Goal: Information Seeking & Learning: Understand process/instructions

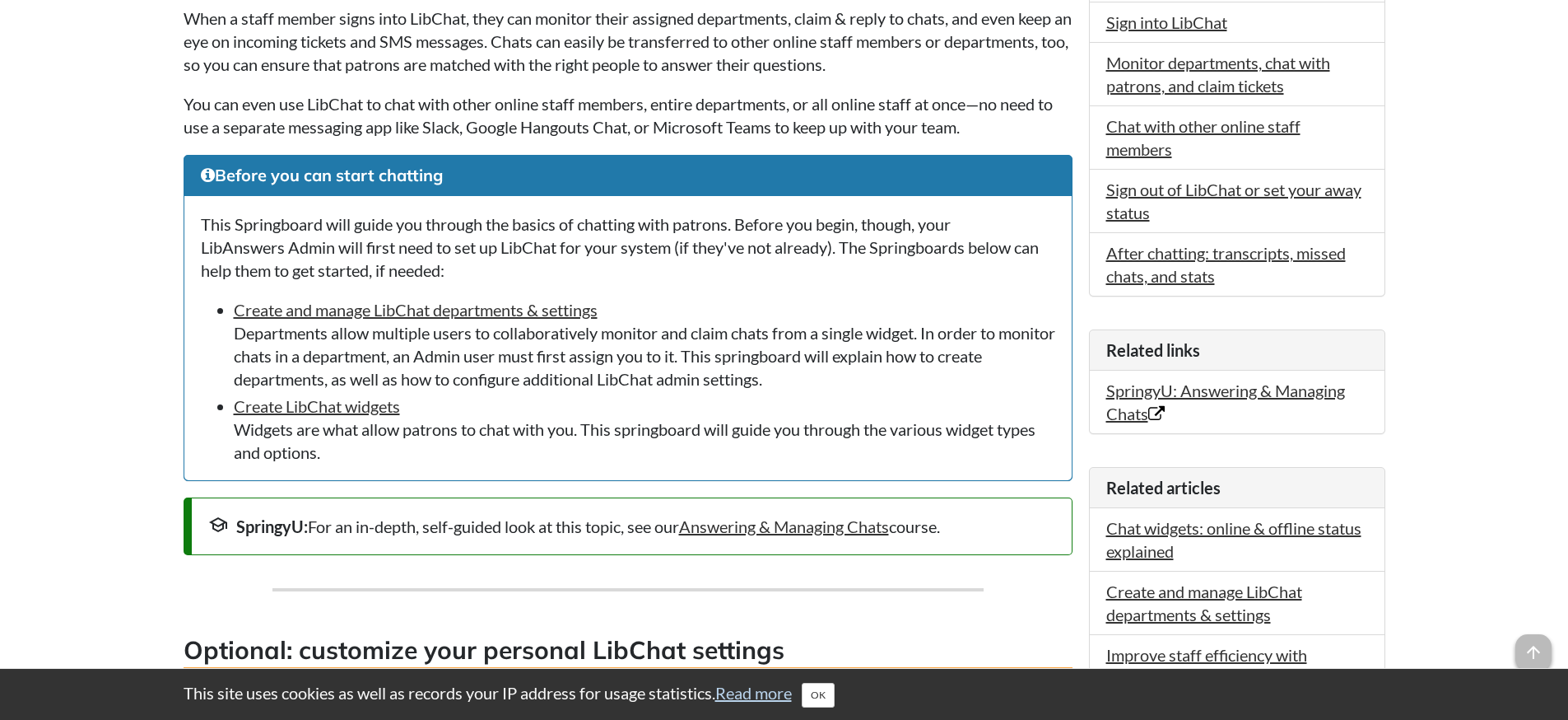
scroll to position [543, 0]
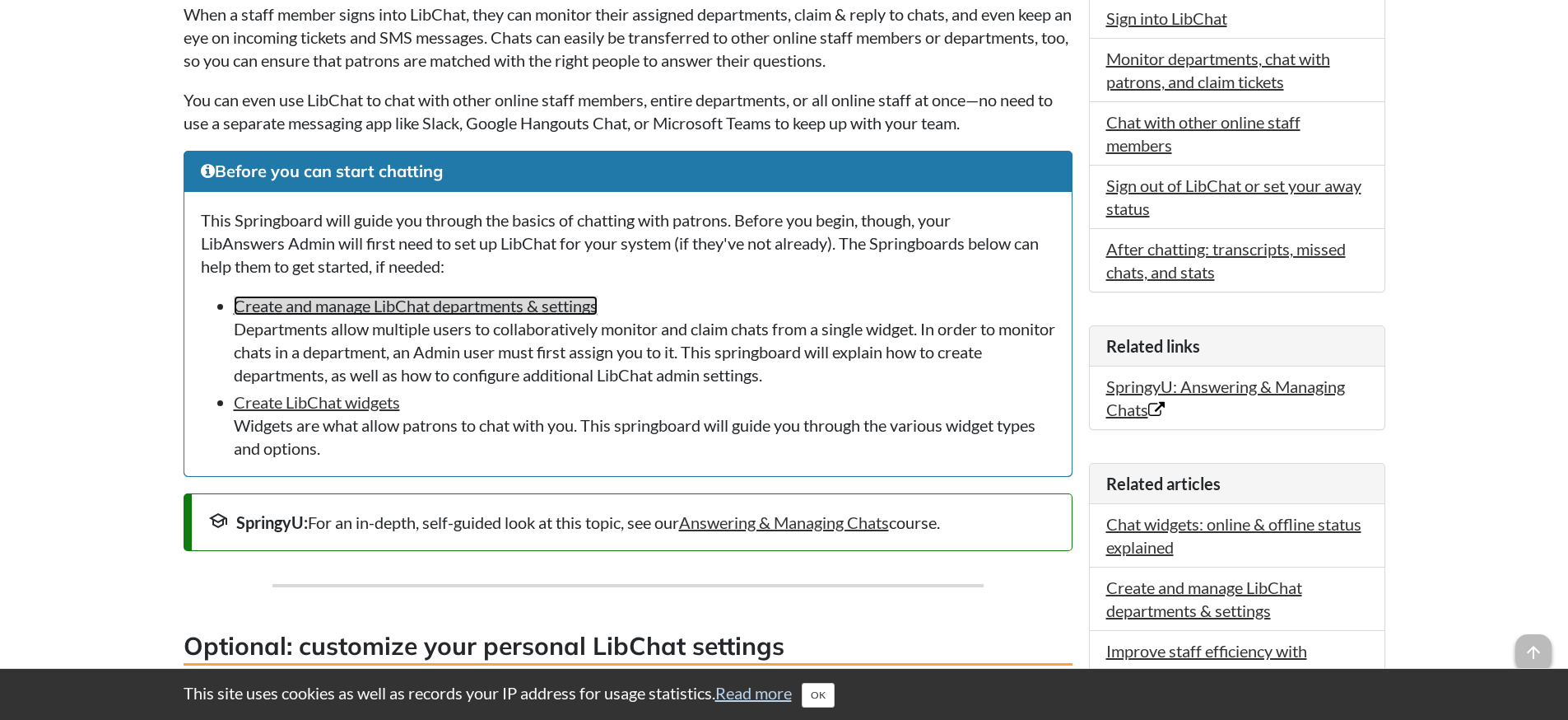
click at [278, 311] on link "Create and manage LibChat departments & settings" at bounding box center [416, 305] width 364 height 20
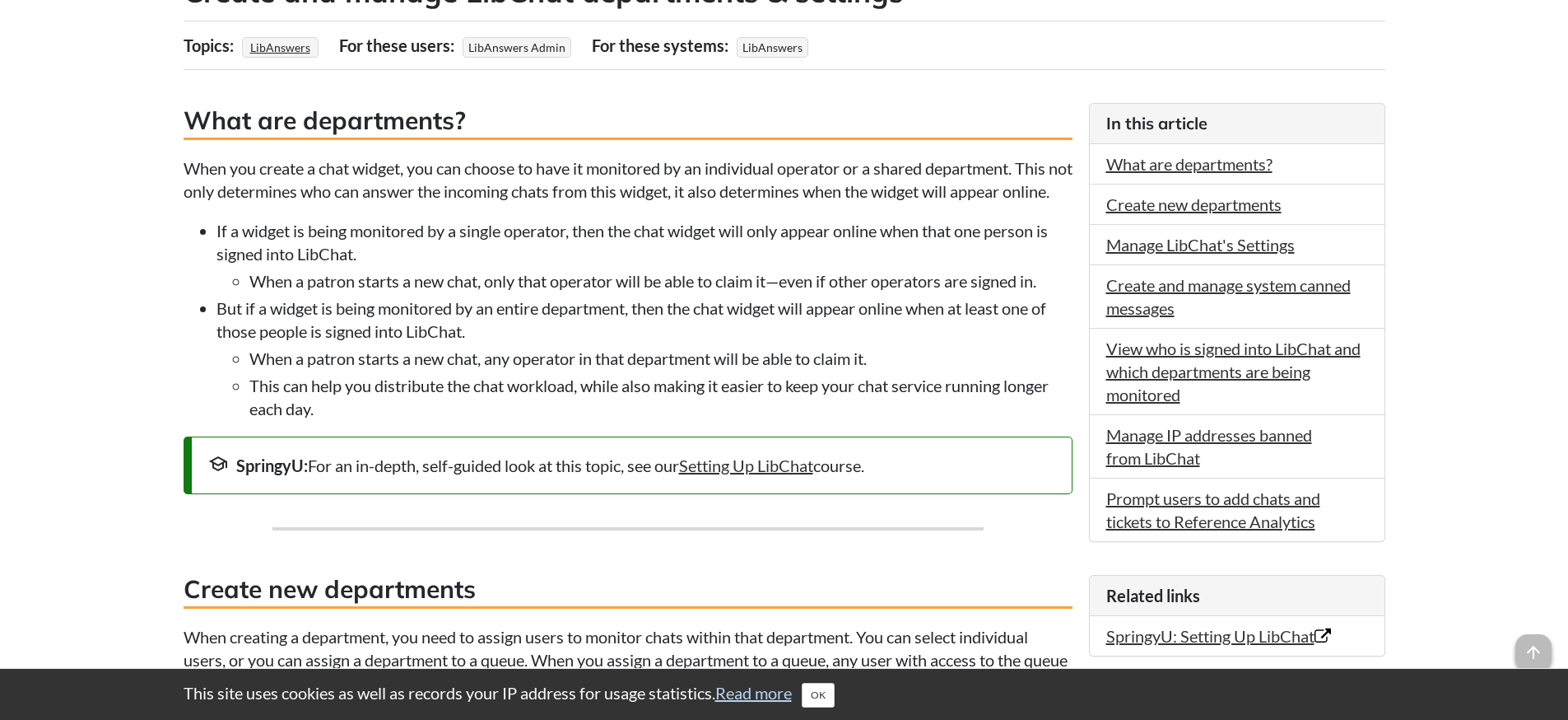
scroll to position [336, 0]
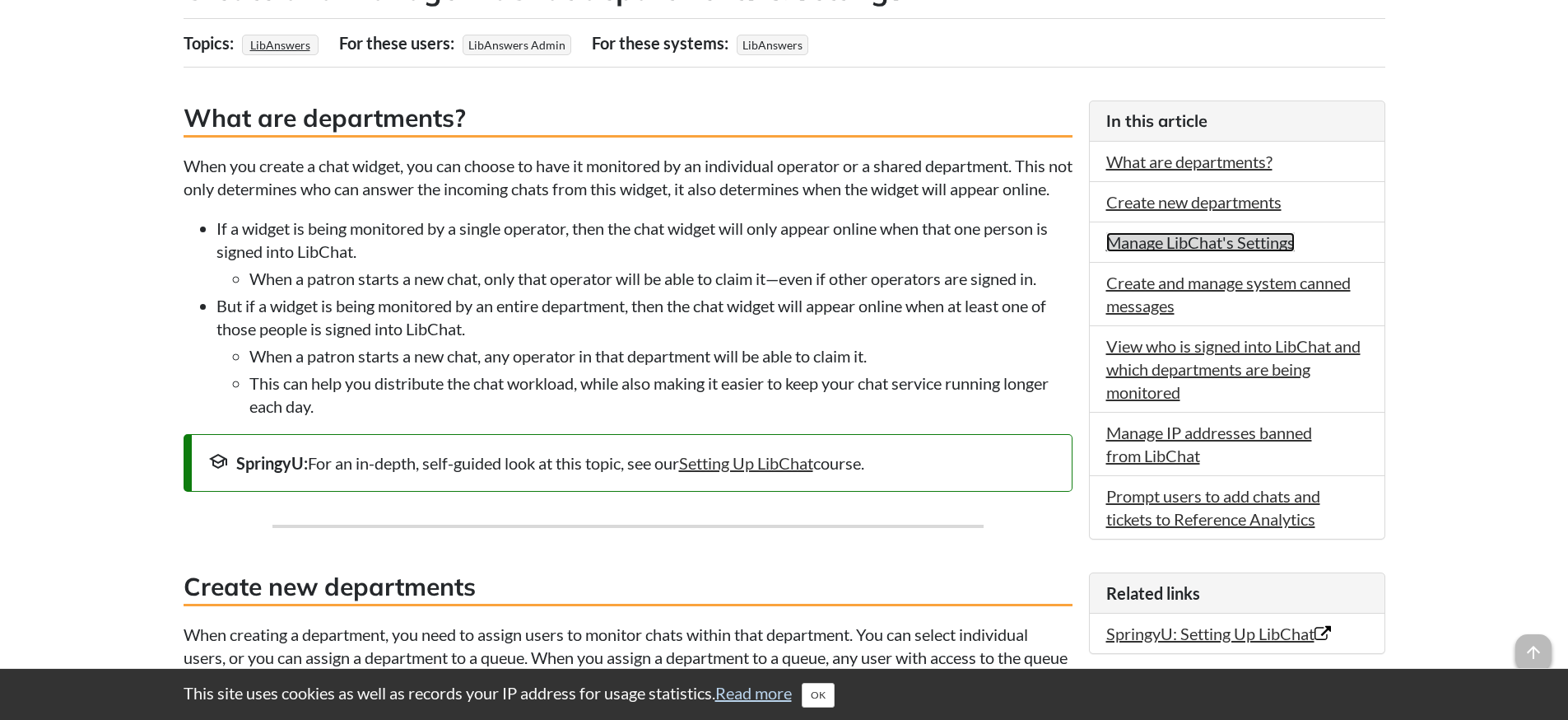
click at [1149, 237] on link "Manage LibChat's Settings" at bounding box center [1201, 242] width 189 height 20
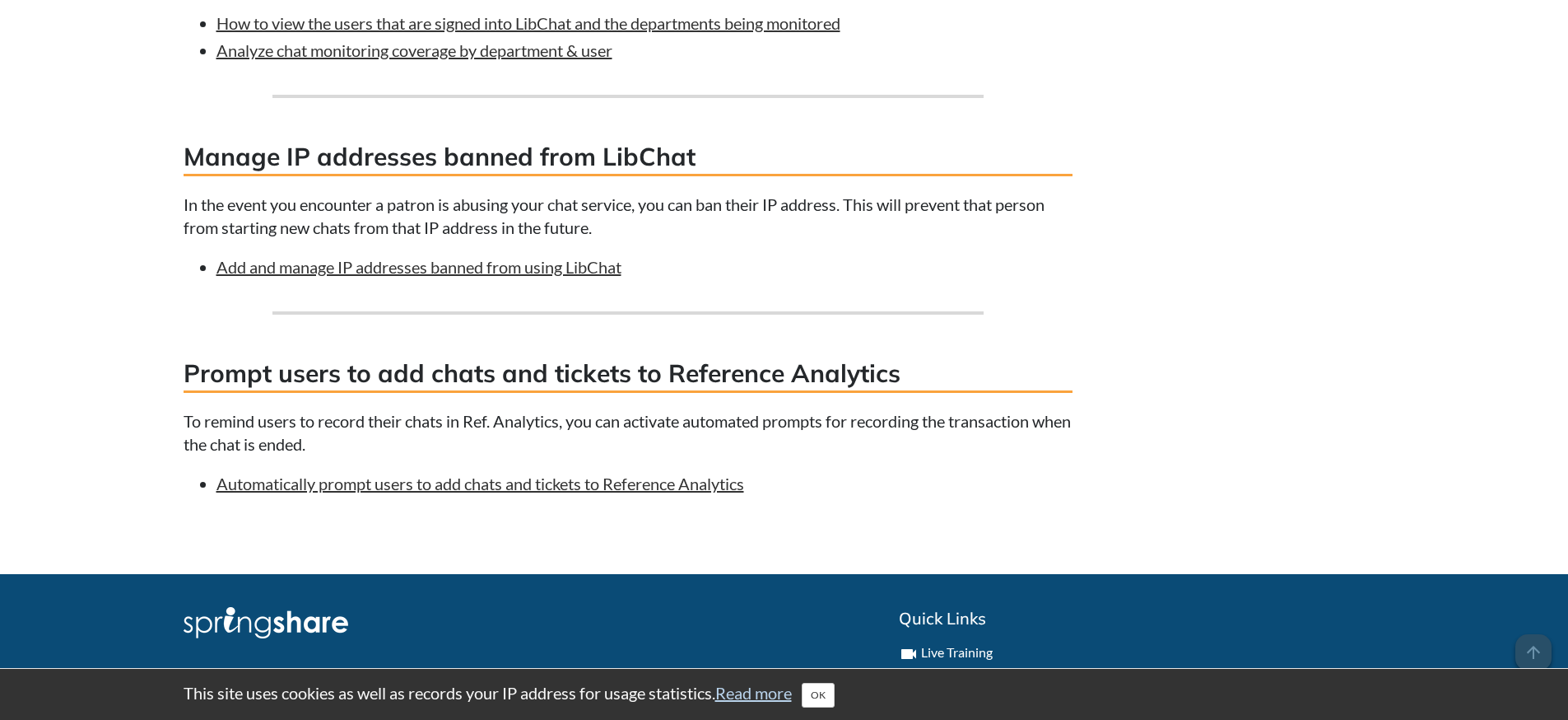
scroll to position [3629, 0]
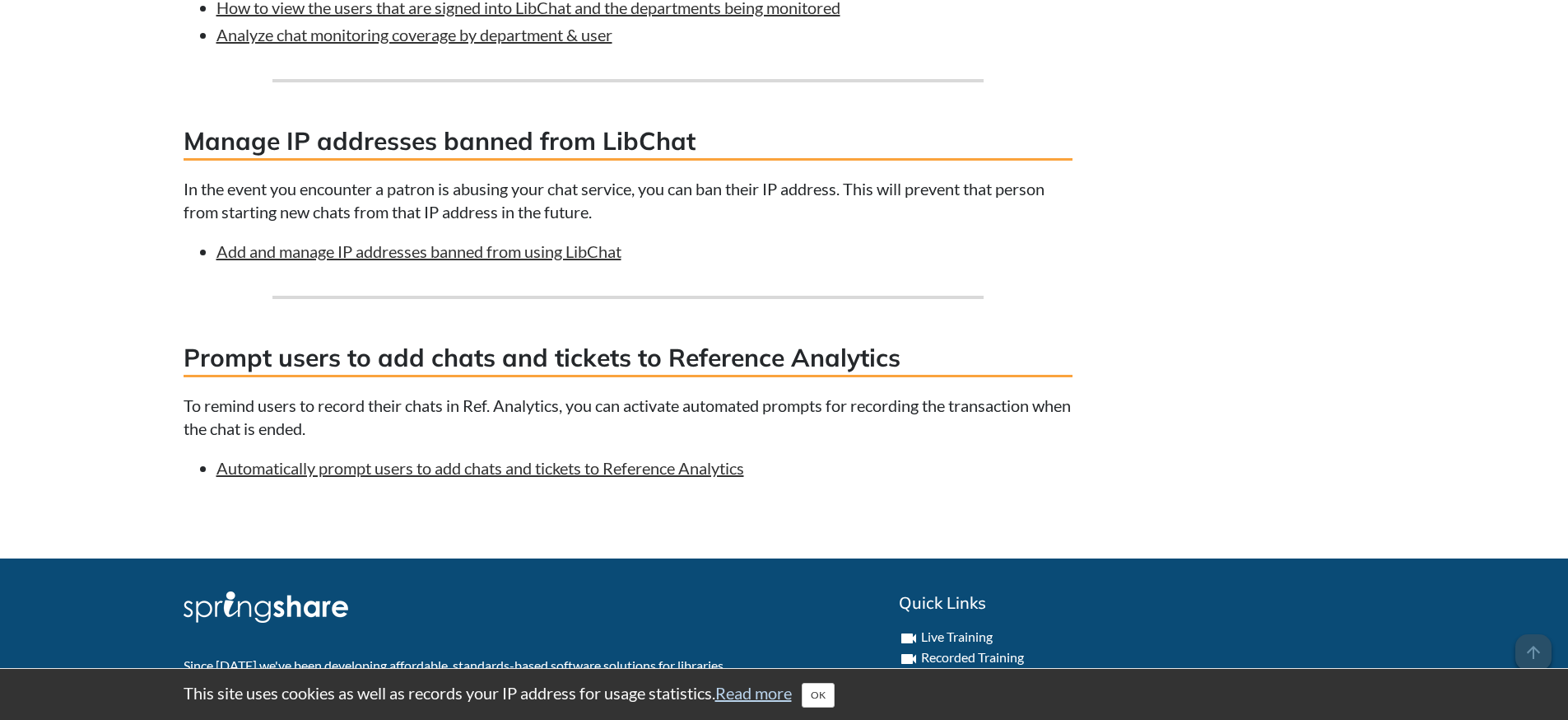
scroll to position [336, 0]
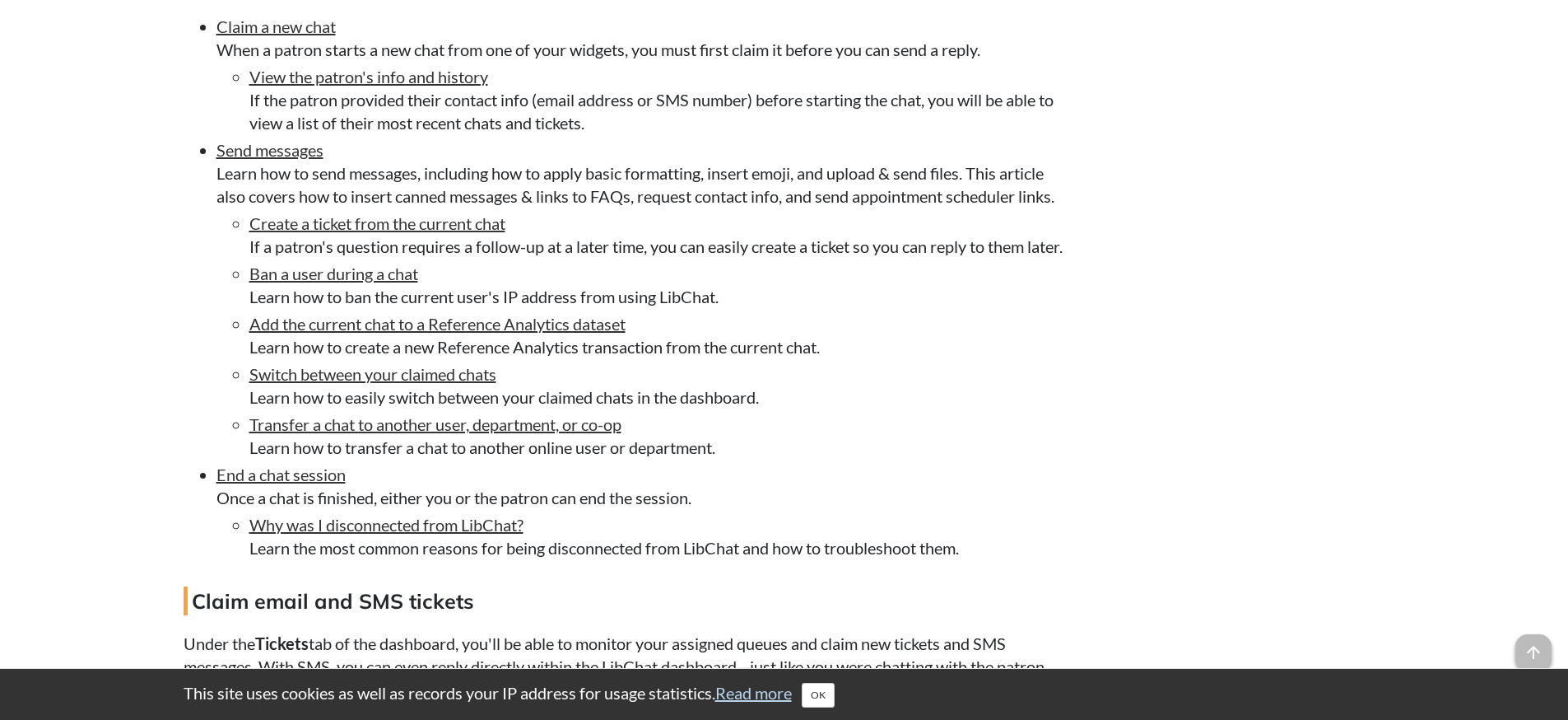
scroll to position [3570, 0]
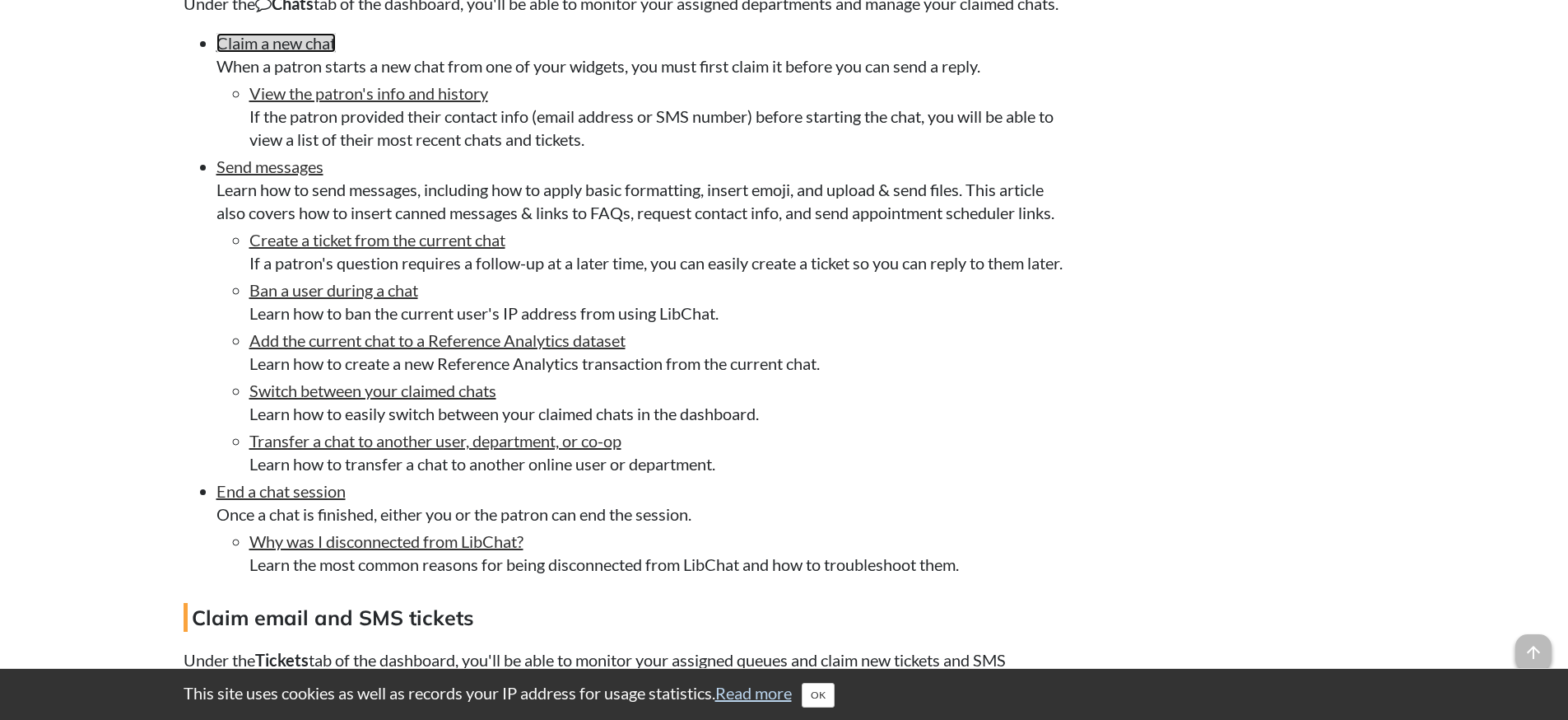
click at [293, 53] on link "Claim a new chat" at bounding box center [276, 43] width 119 height 20
